Goal: Transaction & Acquisition: Purchase product/service

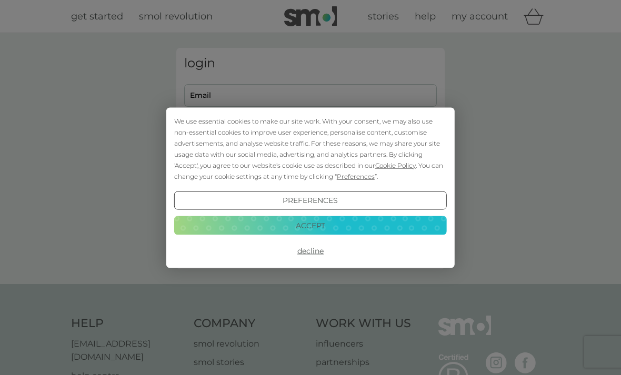
click at [297, 225] on button "Accept" at bounding box center [310, 225] width 272 height 19
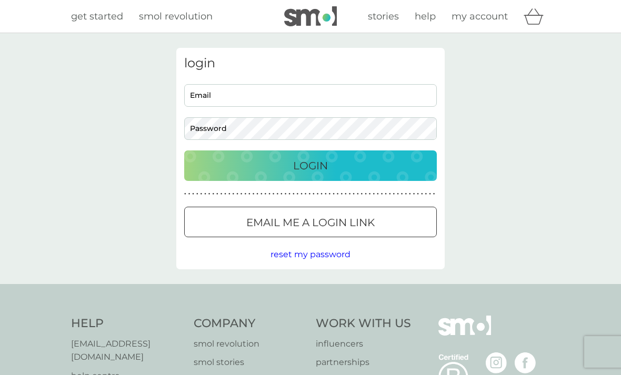
click at [238, 101] on input "Email" at bounding box center [310, 95] width 252 height 23
type input "catherinepatkinson@gmail.com"
click at [310, 165] on button "Login" at bounding box center [310, 165] width 252 height 31
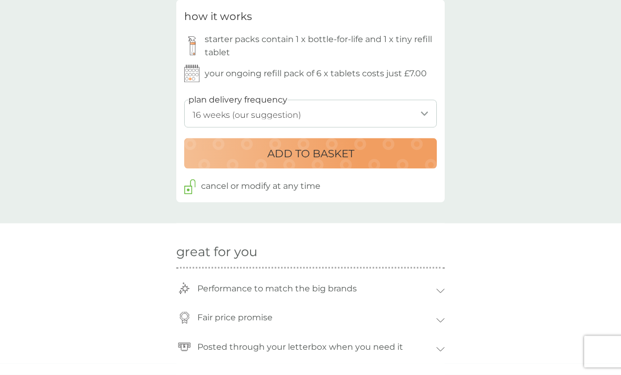
scroll to position [519, 0]
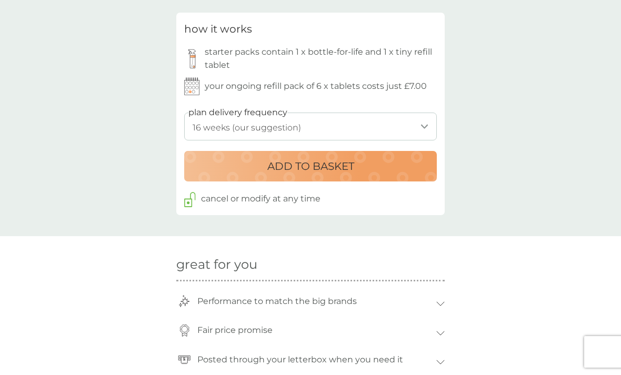
click at [423, 126] on select "1 week 2 weeks 3 weeks 4 weeks 5 weeks 6 weeks 7 weeks 8 weeks 9 weeks 10 weeks…" at bounding box center [310, 127] width 252 height 28
click at [420, 126] on select "1 week 2 weeks 3 weeks 4 weeks 5 weeks 6 weeks 7 weeks 8 weeks 9 weeks 10 weeks…" at bounding box center [310, 127] width 252 height 28
select select "140"
click at [285, 160] on p "ADD TO BASKET" at bounding box center [310, 166] width 87 height 17
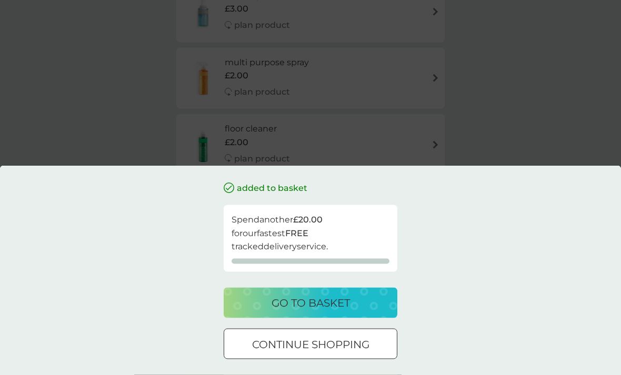
scroll to position [260, 0]
click at [456, 314] on div "added to basket Spend another £20.00 for our fastest FREE tracked delivery serv…" at bounding box center [310, 270] width 621 height 209
click at [486, 155] on div "added to basket Spend another £20.00 for our fastest FREE tracked delivery serv…" at bounding box center [310, 187] width 621 height 375
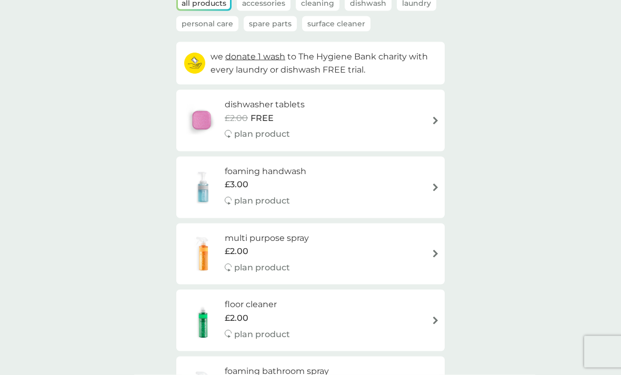
scroll to position [0, 0]
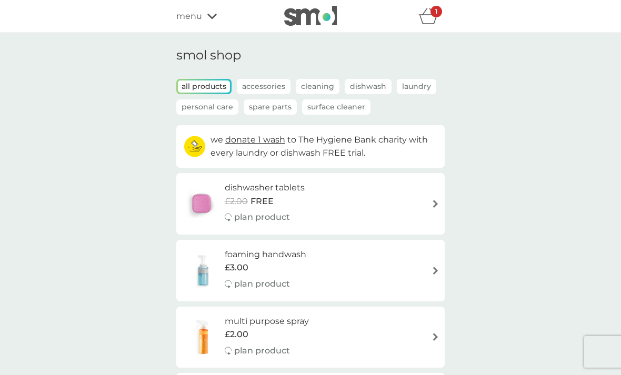
click at [429, 18] on icon "basket" at bounding box center [428, 16] width 20 height 16
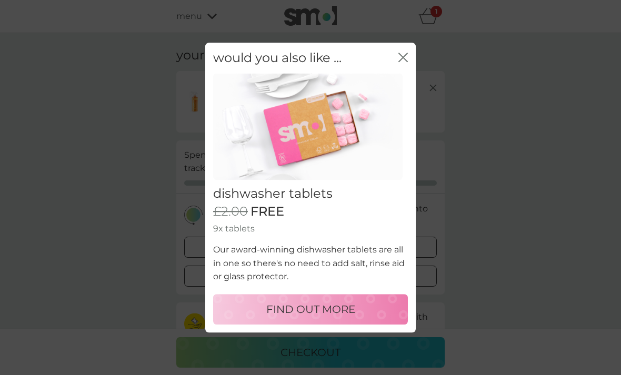
click at [401, 50] on div "would you also like ... close" at bounding box center [310, 58] width 210 height 31
click at [403, 55] on icon "close" at bounding box center [402, 57] width 9 height 9
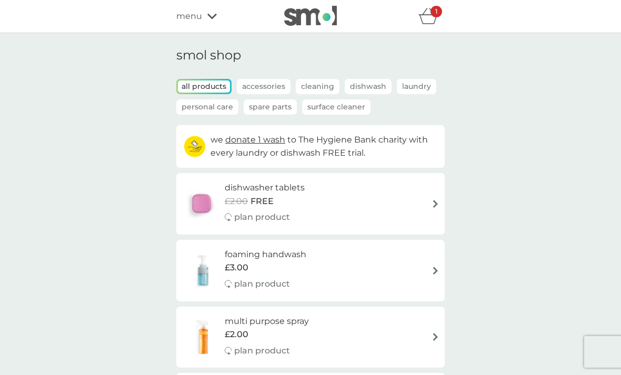
click at [262, 83] on p "Accessories" at bounding box center [264, 86] width 54 height 15
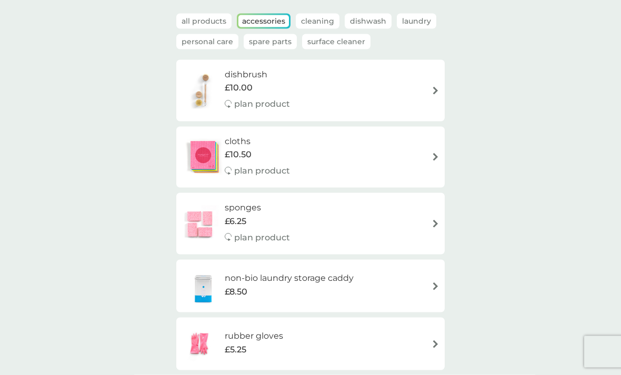
scroll to position [64, 0]
click at [428, 278] on div "non-bio laundry storage caddy £8.50" at bounding box center [310, 287] width 258 height 37
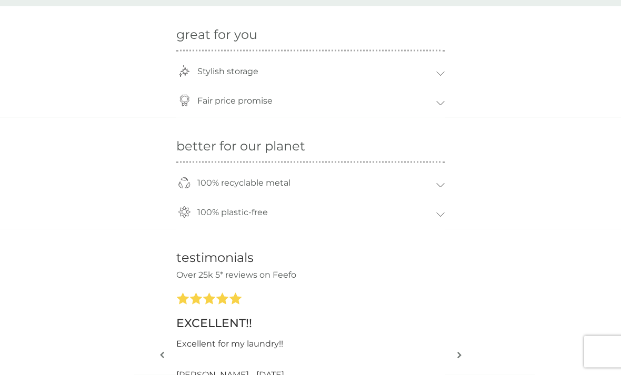
scroll to position [564, 0]
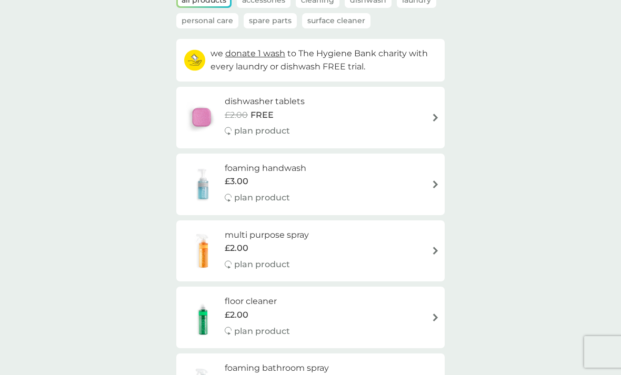
scroll to position [85, 0]
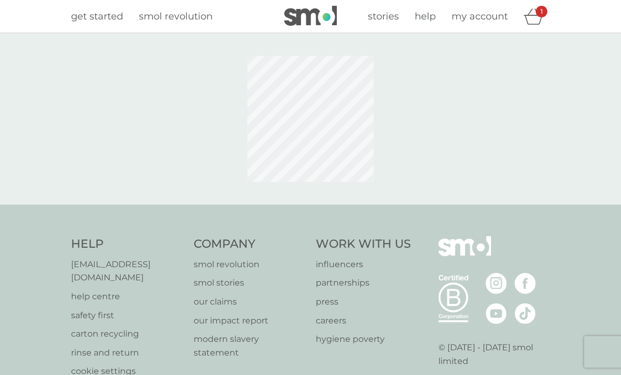
select select "112"
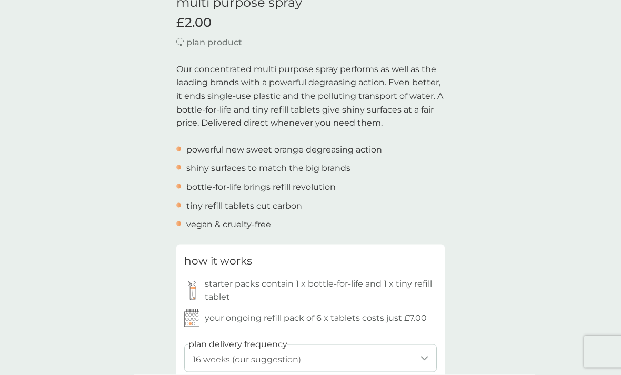
scroll to position [18, 0]
